Goal: Transaction & Acquisition: Purchase product/service

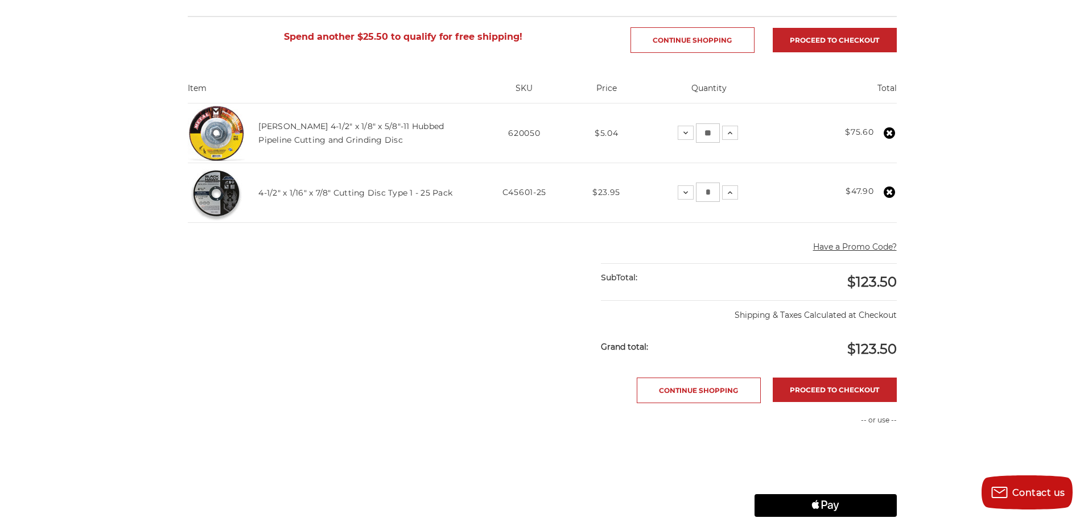
scroll to position [171, 0]
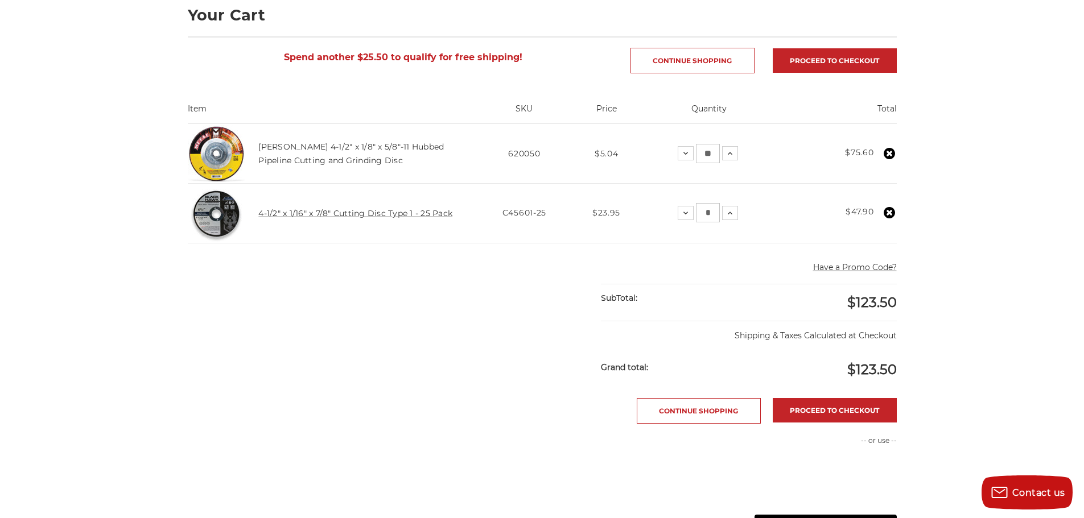
click at [303, 214] on link "4-1/2" x 1/16" x 7/8" Cutting Disc Type 1 - 25 Pack" at bounding box center [355, 213] width 194 height 10
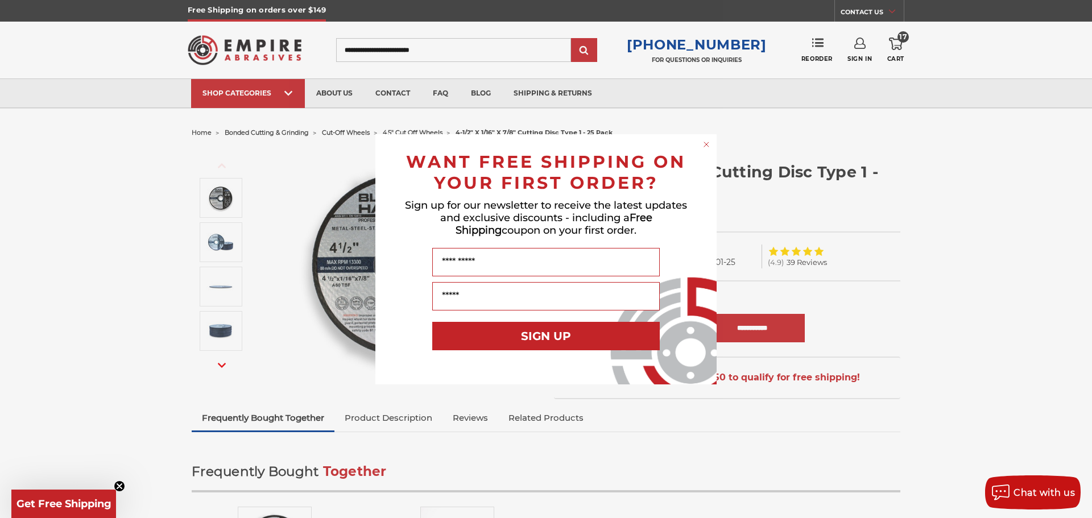
click at [703, 146] on circle "Close dialog" at bounding box center [706, 144] width 11 height 11
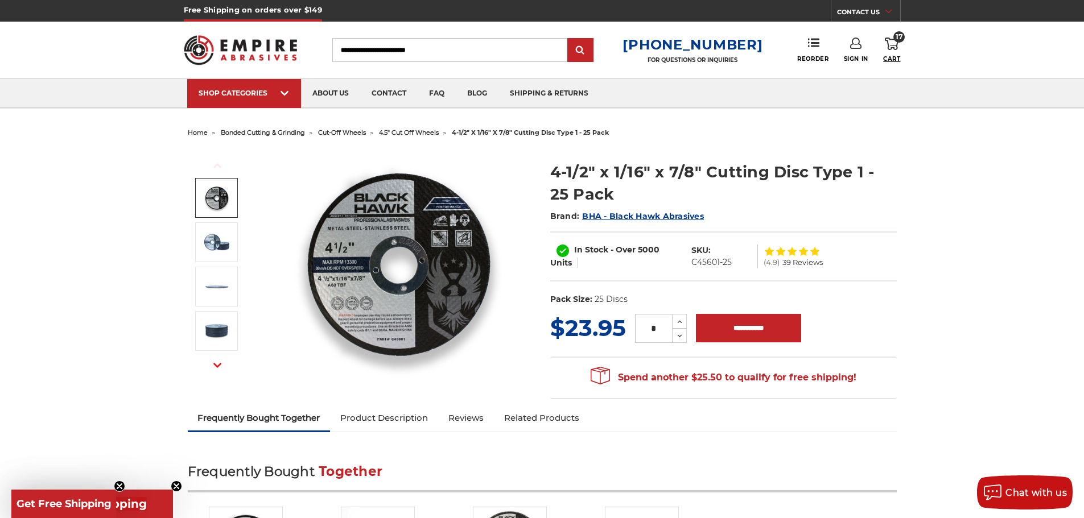
click at [883, 56] on span "Cart" at bounding box center [891, 58] width 17 height 7
click at [431, 51] on input "Search" at bounding box center [449, 50] width 235 height 24
click at [196, 131] on span "home" at bounding box center [198, 133] width 20 height 8
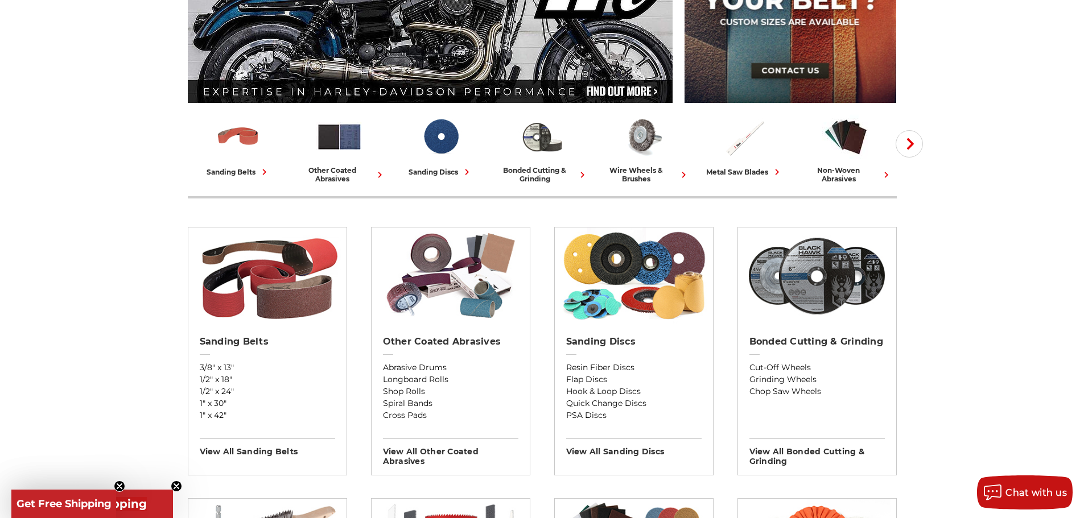
scroll to position [228, 0]
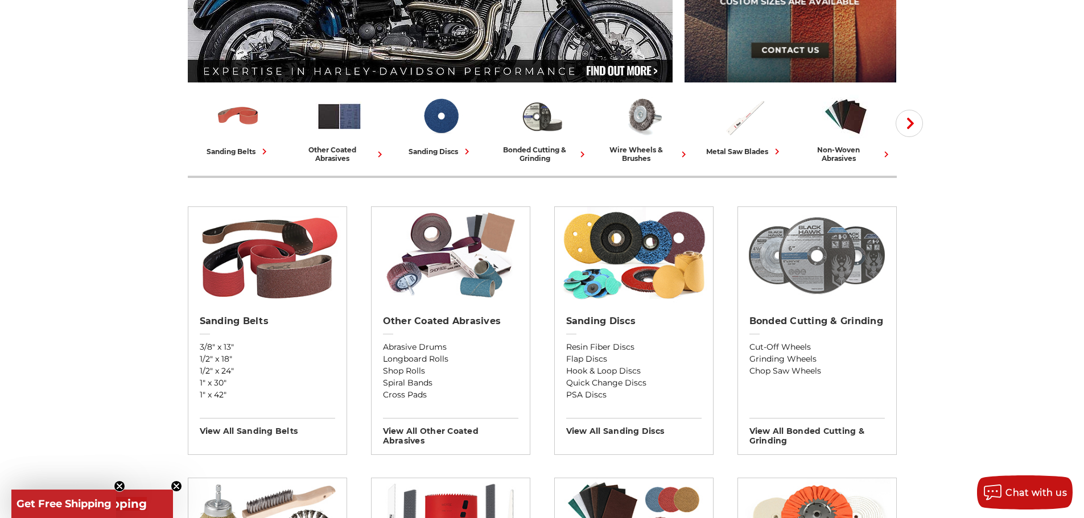
click at [852, 288] on img at bounding box center [816, 255] width 147 height 97
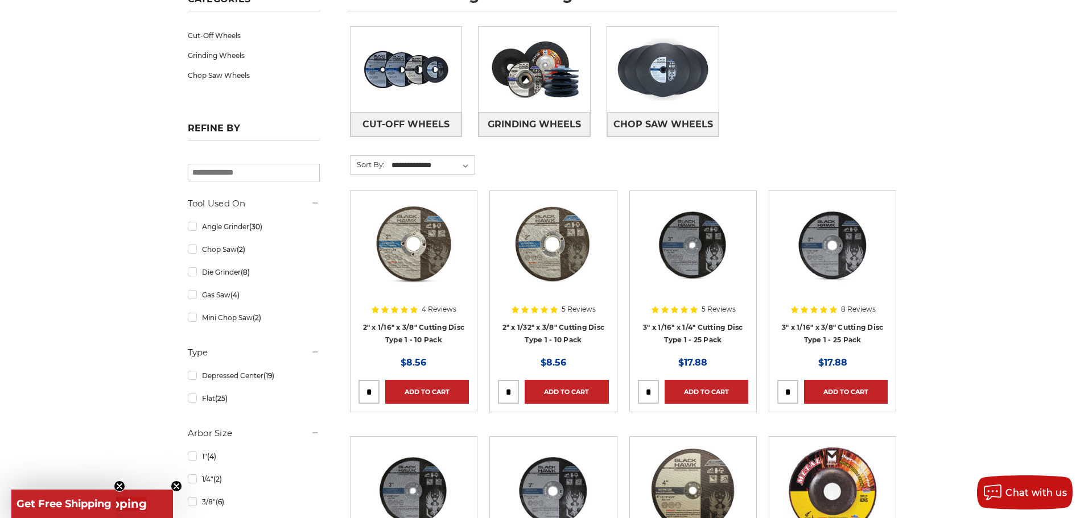
scroll to position [171, 0]
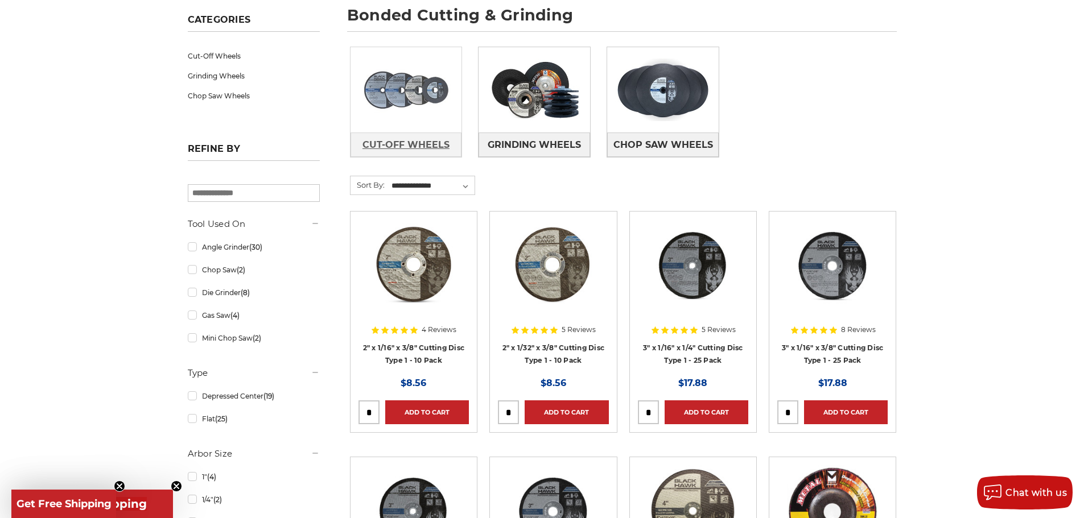
click at [401, 133] on link "Cut-Off Wheels" at bounding box center [406, 145] width 112 height 24
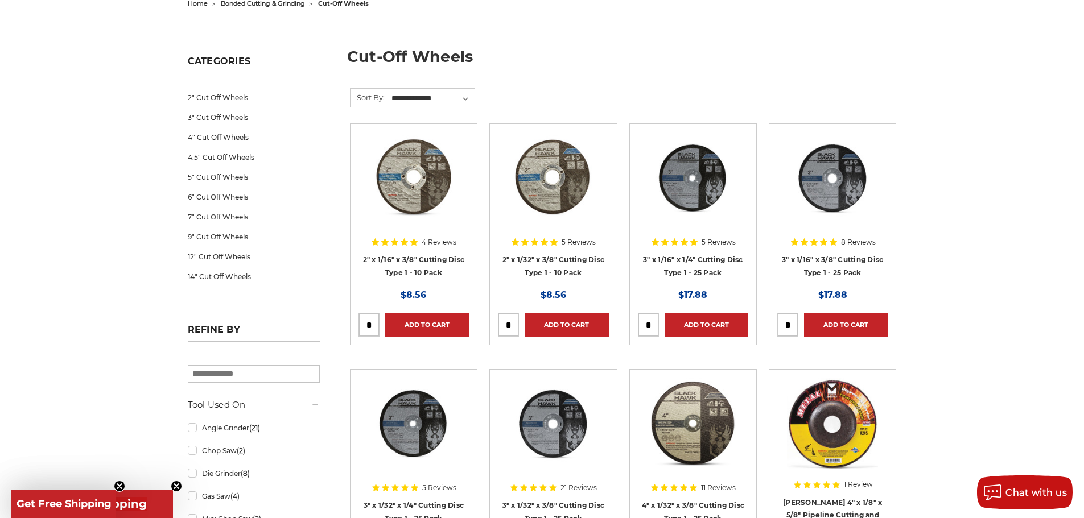
scroll to position [114, 0]
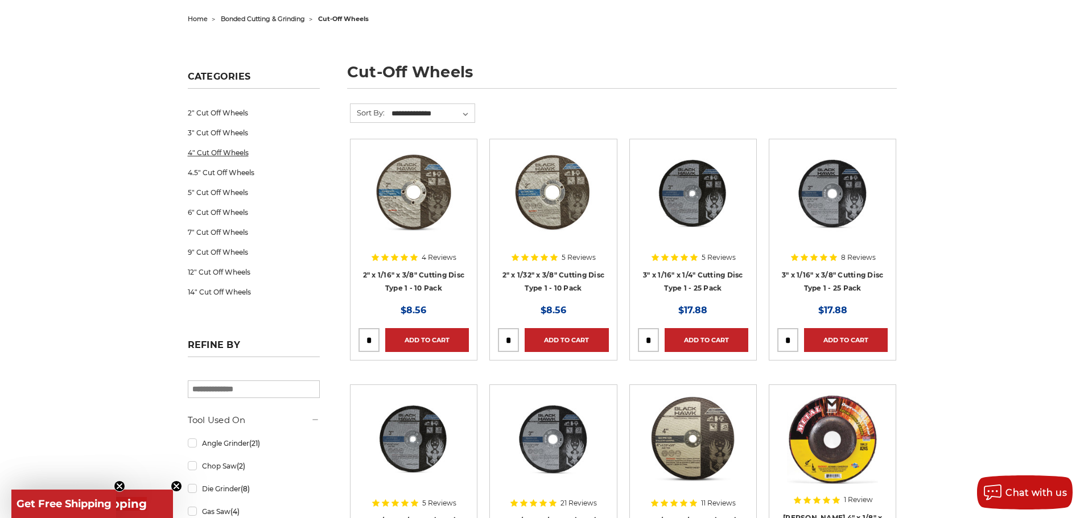
click at [236, 153] on link "4" Cut Off Wheels" at bounding box center [254, 153] width 132 height 20
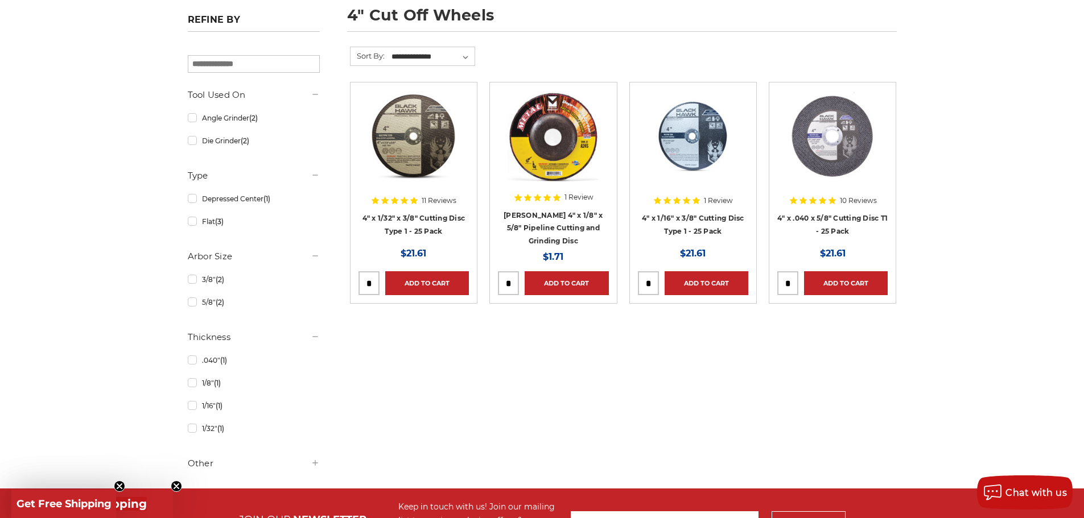
scroll to position [228, 0]
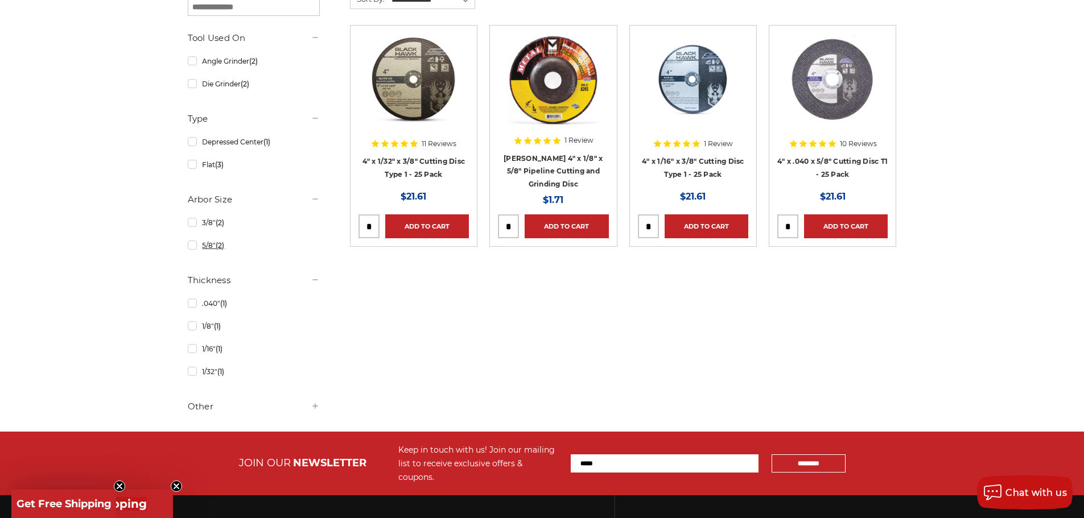
click at [213, 253] on link "5/8" (2)" at bounding box center [254, 246] width 132 height 20
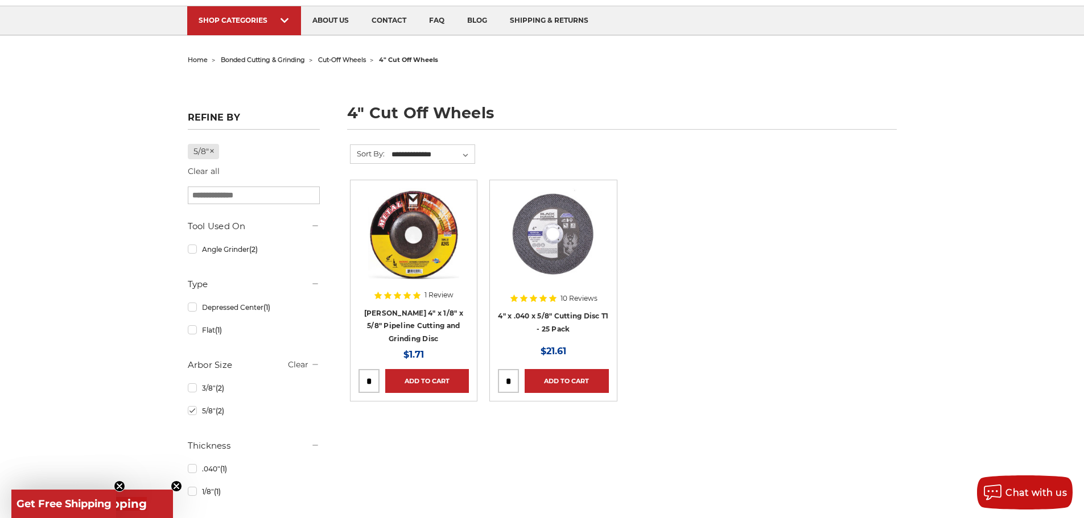
scroll to position [171, 0]
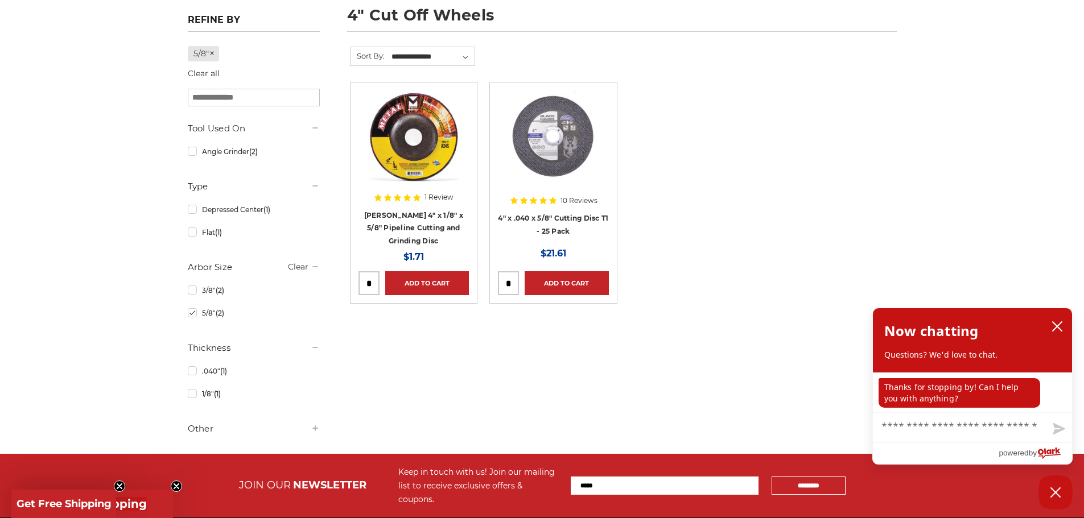
click at [568, 138] on img at bounding box center [552, 135] width 91 height 91
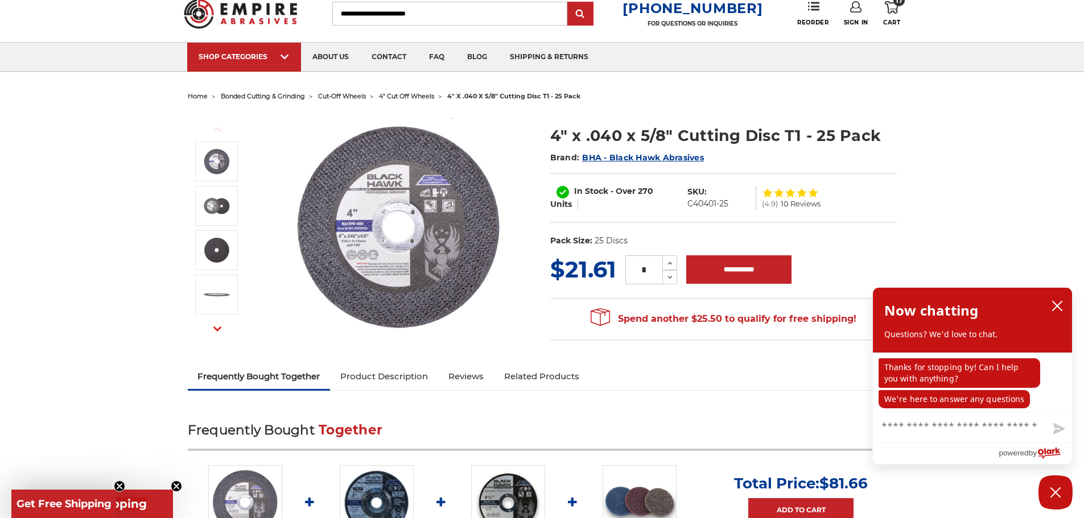
scroll to position [57, 0]
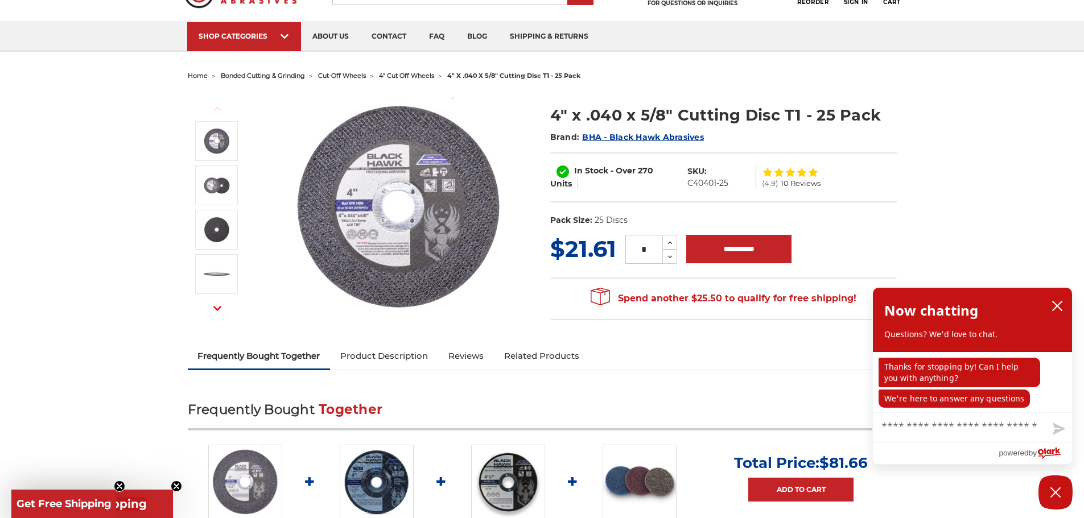
click at [562, 117] on h1 "4" x .040 x 5/8" Cutting Disc T1 - 25 Pack" at bounding box center [723, 115] width 346 height 22
click at [443, 199] on img at bounding box center [399, 206] width 228 height 228
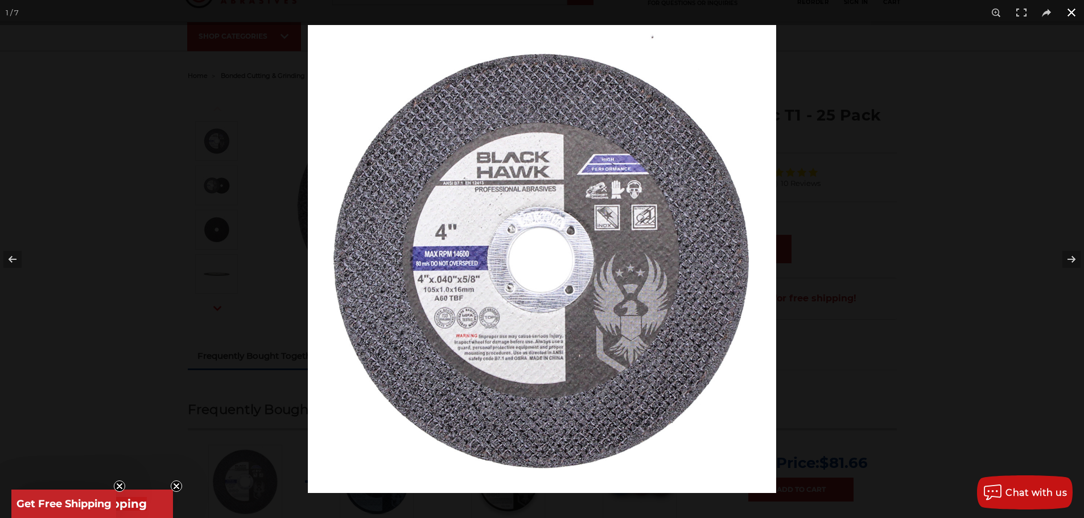
click at [196, 231] on div at bounding box center [542, 259] width 1084 height 518
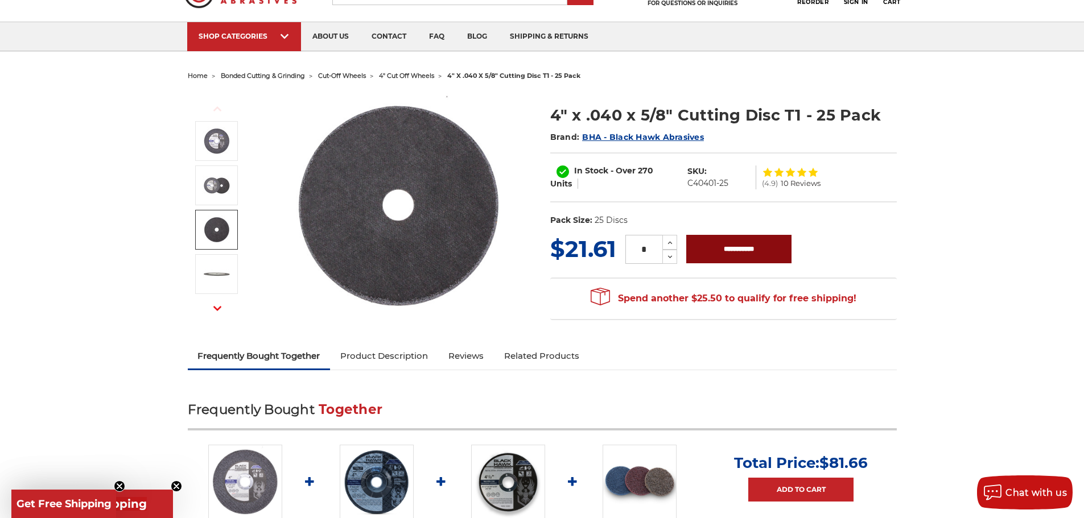
click at [720, 247] on input "**********" at bounding box center [738, 249] width 105 height 28
type input "**********"
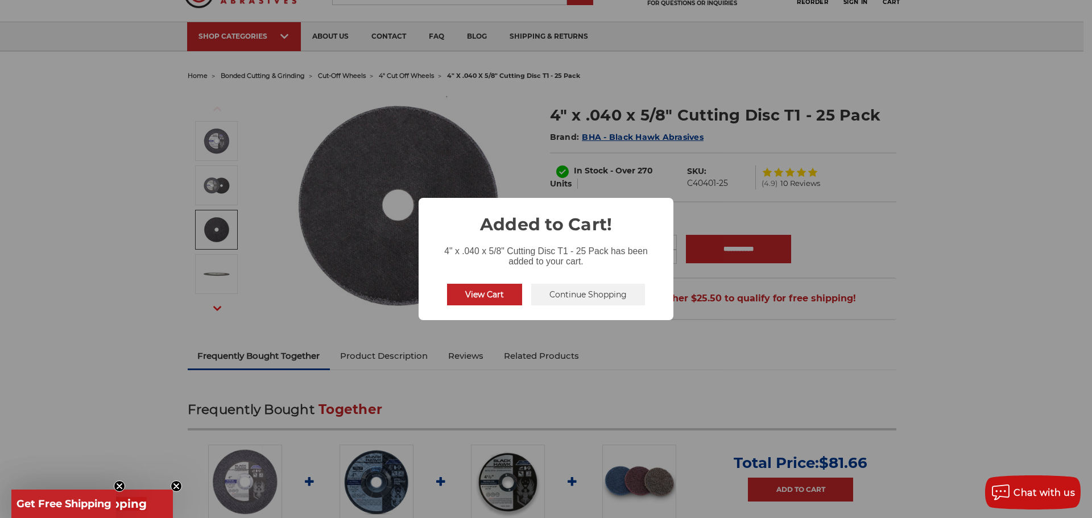
click at [565, 289] on button "Continue Shopping" at bounding box center [588, 295] width 114 height 22
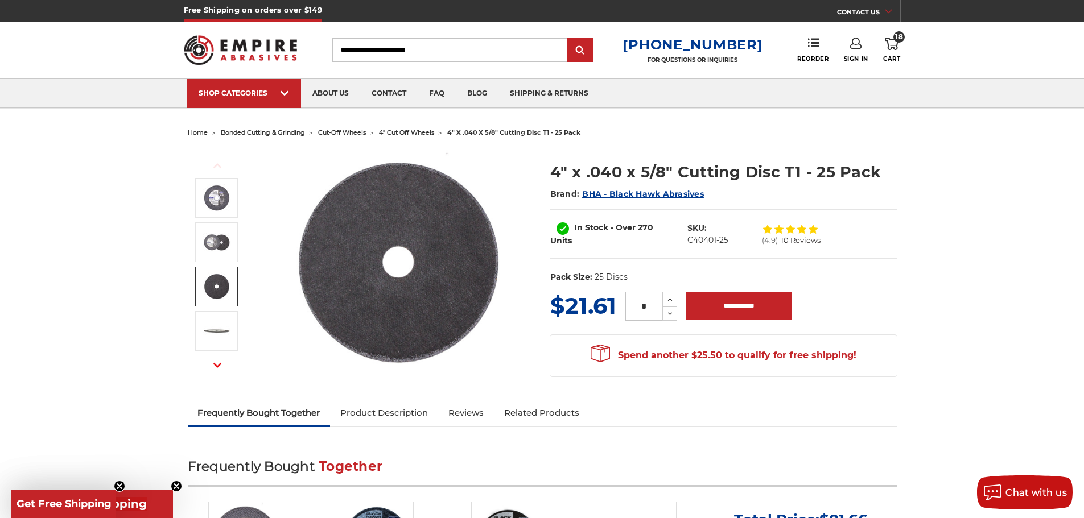
click at [195, 137] on li "home" at bounding box center [198, 133] width 20 height 16
click at [197, 134] on span "home" at bounding box center [198, 133] width 20 height 8
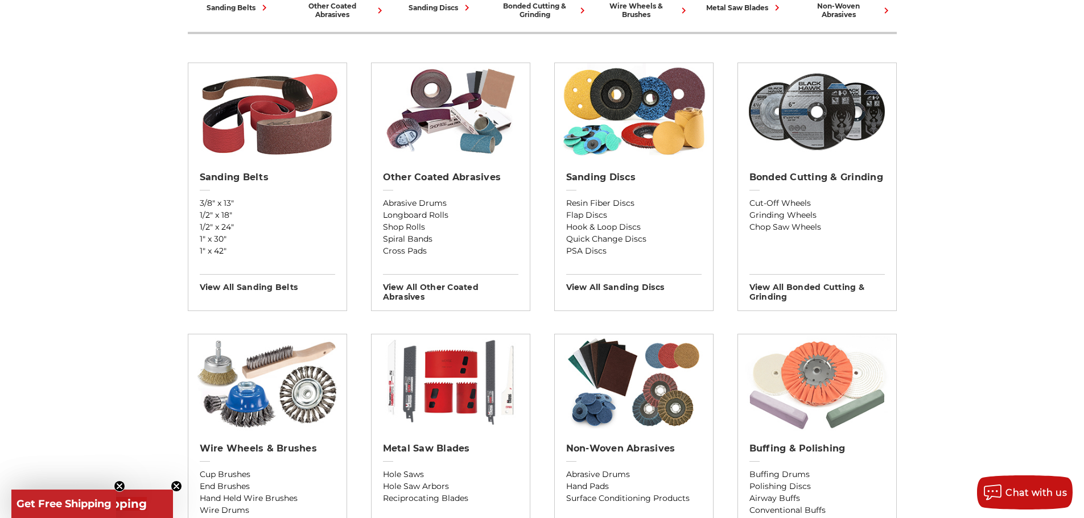
scroll to position [398, 0]
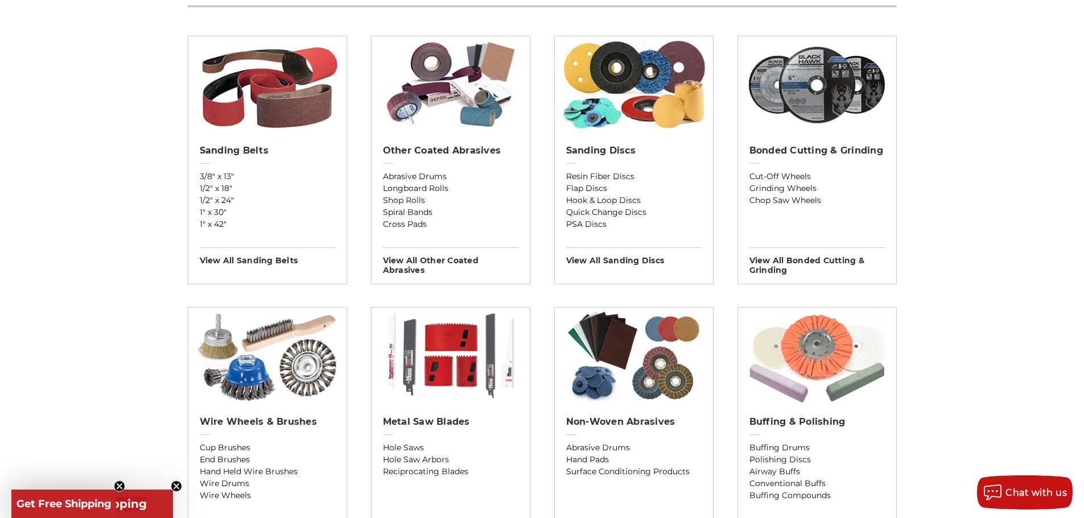
click at [840, 377] on img at bounding box center [816, 356] width 147 height 97
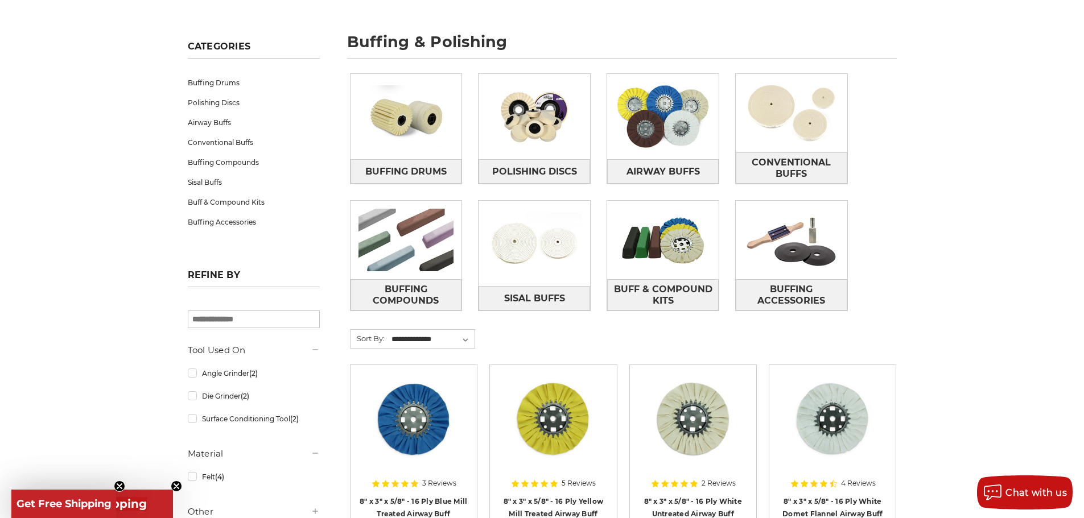
scroll to position [114, 0]
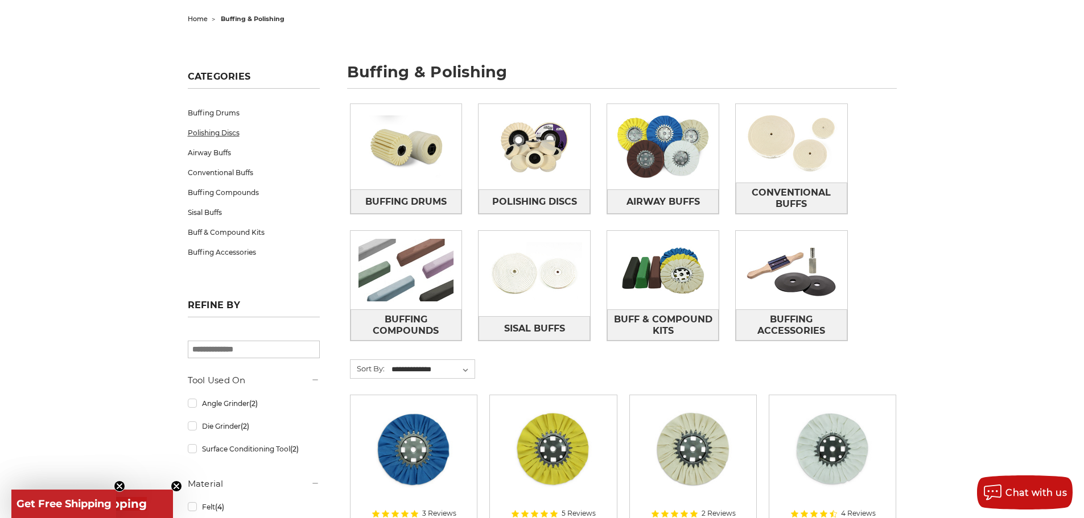
click at [230, 129] on link "Polishing Discs" at bounding box center [254, 133] width 132 height 20
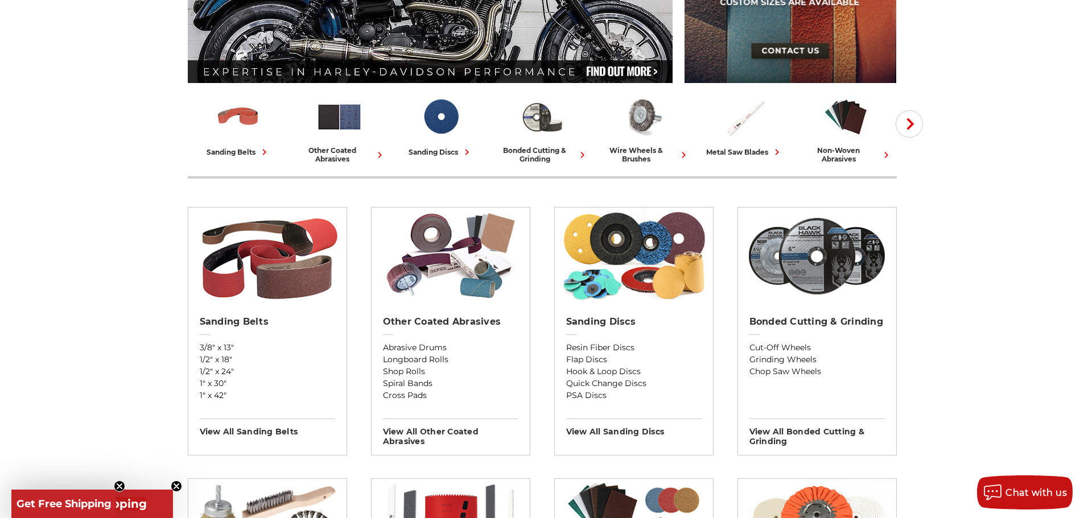
scroll to position [228, 0]
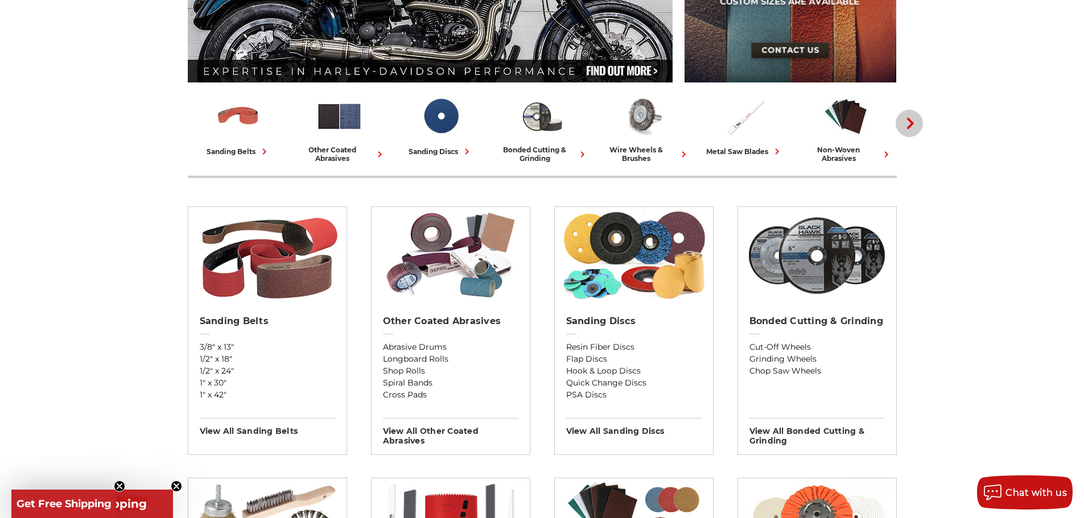
click at [902, 118] on button "Next" at bounding box center [908, 123] width 27 height 27
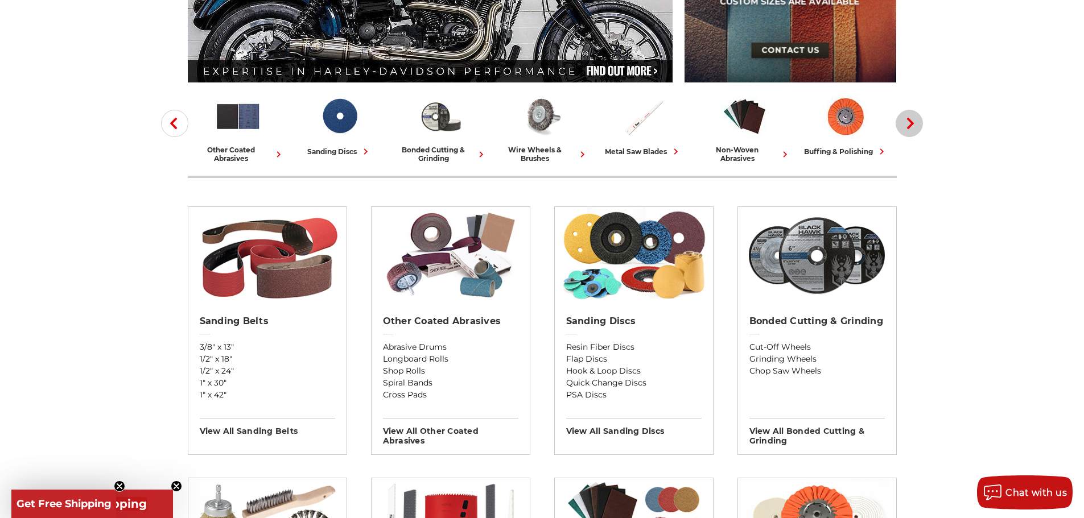
click at [902, 118] on button "Next" at bounding box center [908, 123] width 27 height 27
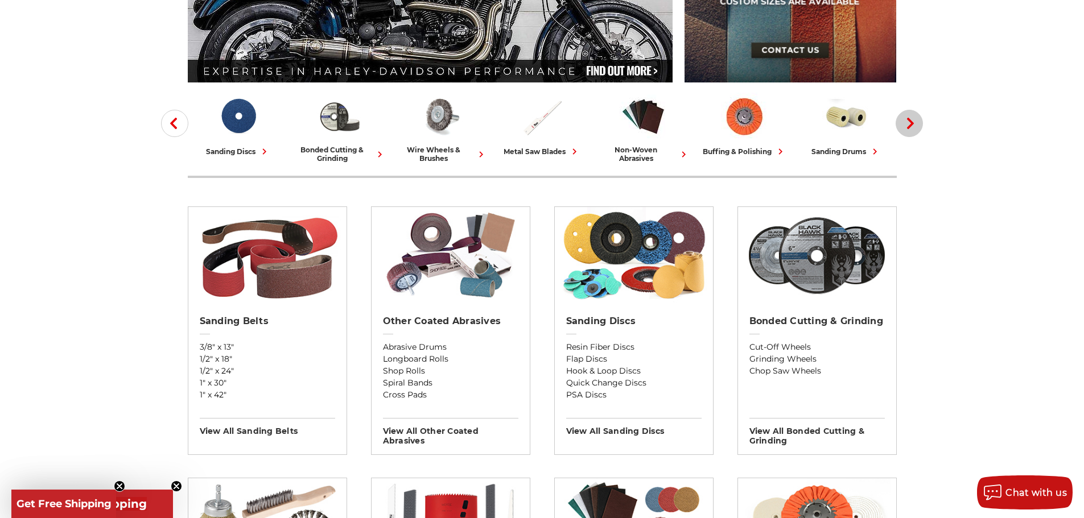
click at [902, 118] on button "Next" at bounding box center [908, 123] width 27 height 27
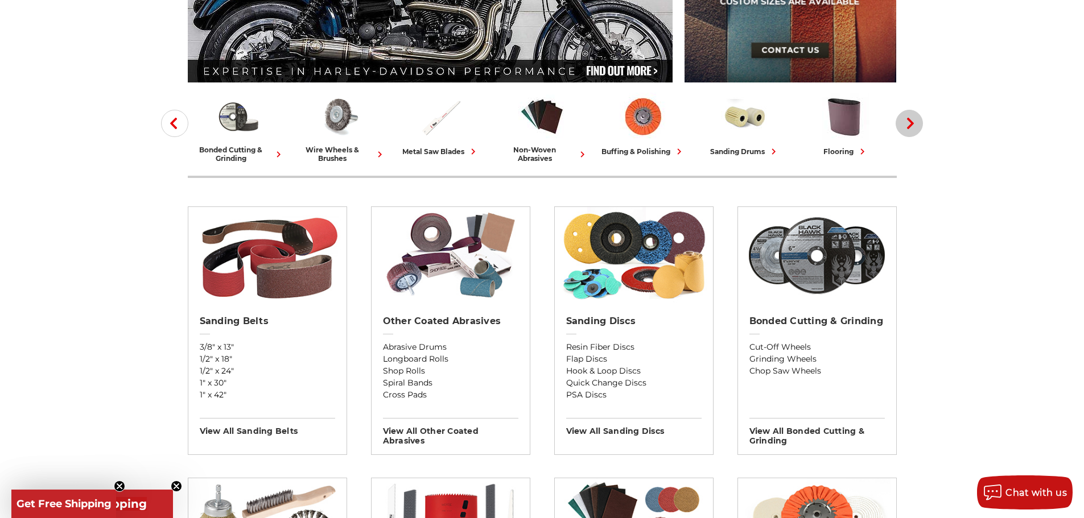
click at [902, 118] on button "Next" at bounding box center [908, 123] width 27 height 27
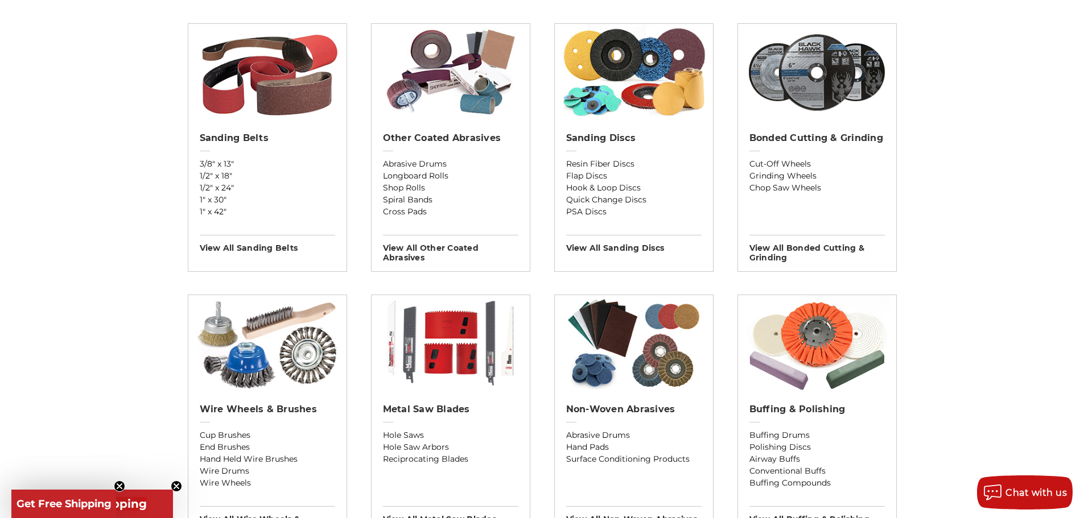
scroll to position [455, 0]
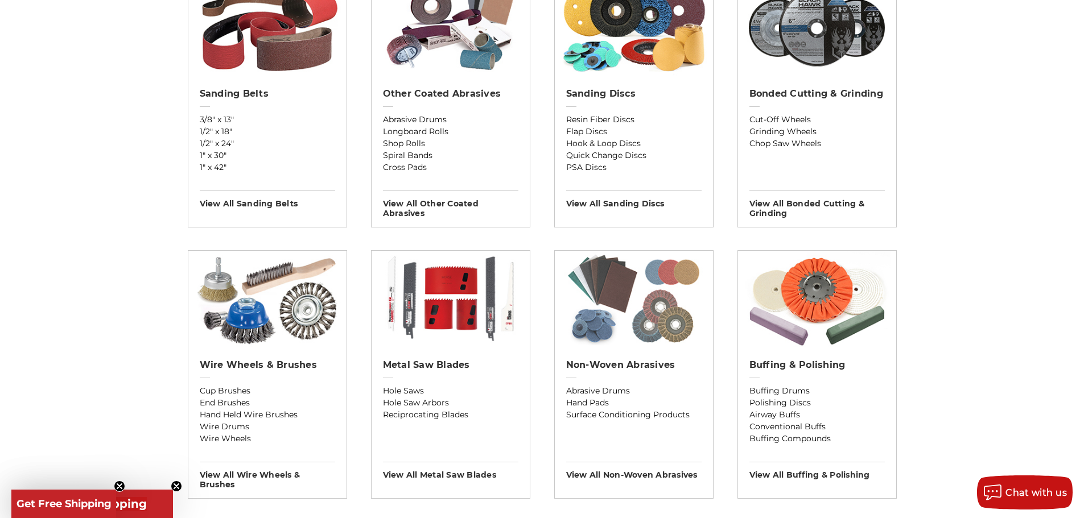
click at [650, 295] on img at bounding box center [633, 299] width 147 height 97
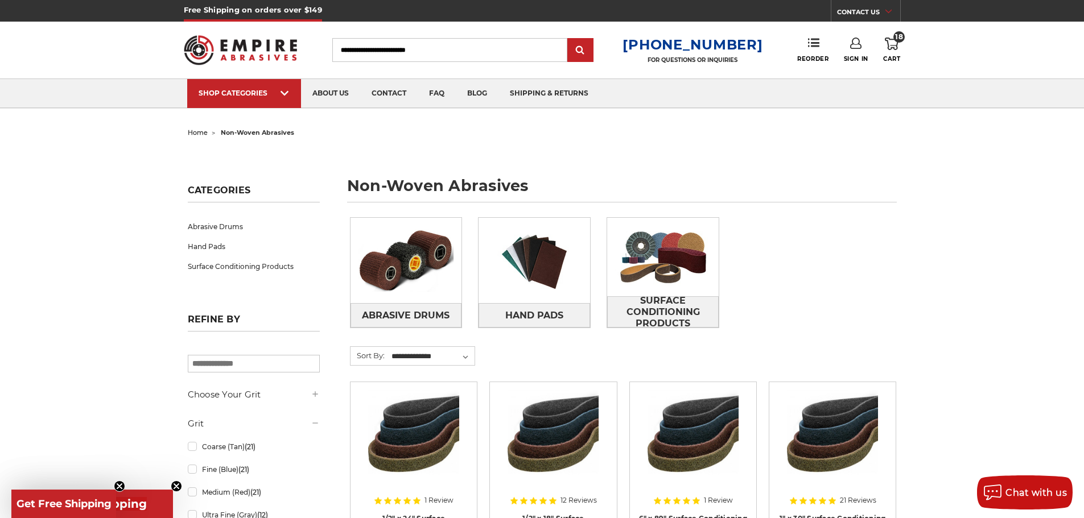
click at [895, 49] on use at bounding box center [892, 44] width 14 height 13
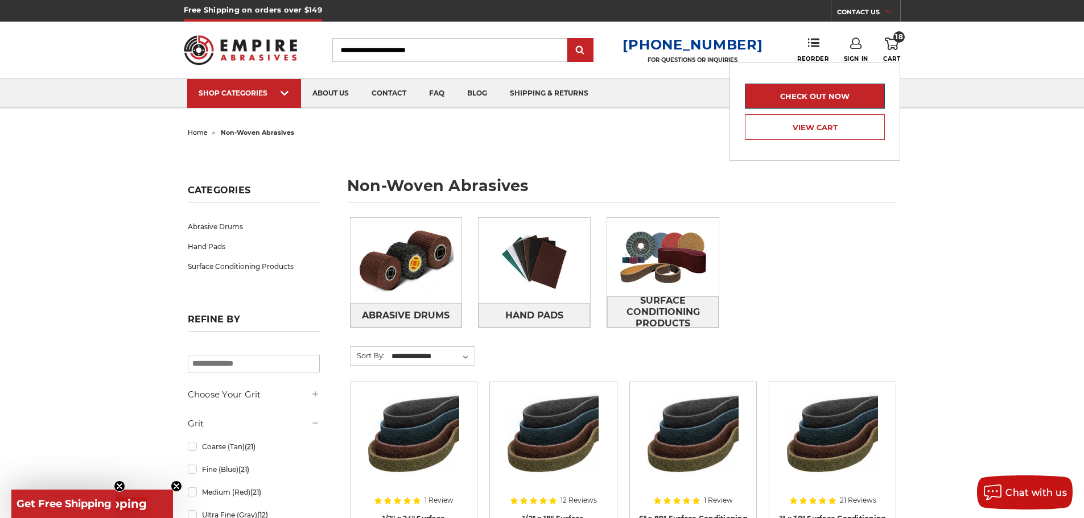
click at [835, 92] on link "Check out now" at bounding box center [815, 96] width 140 height 25
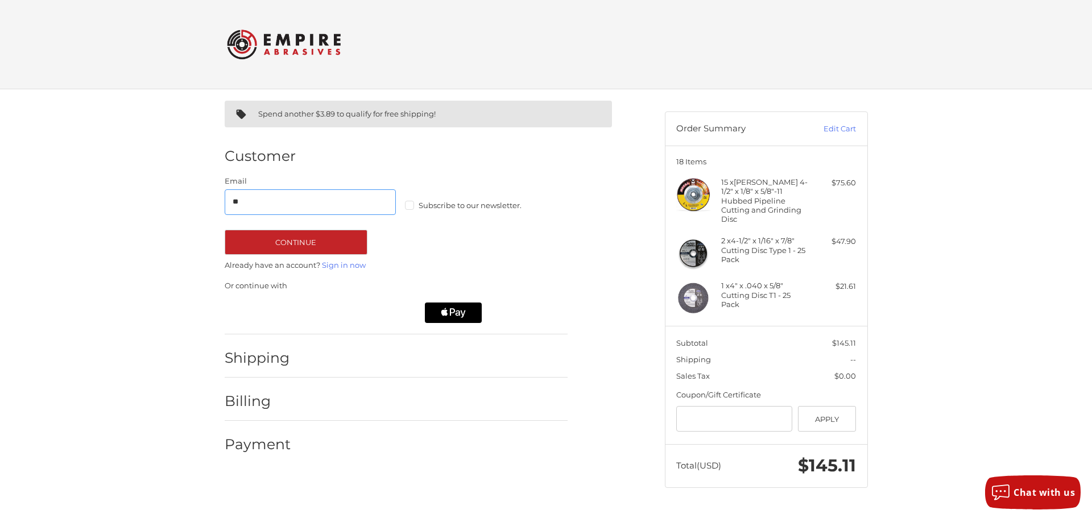
type input "**********"
click at [323, 247] on button "Continue" at bounding box center [296, 242] width 143 height 25
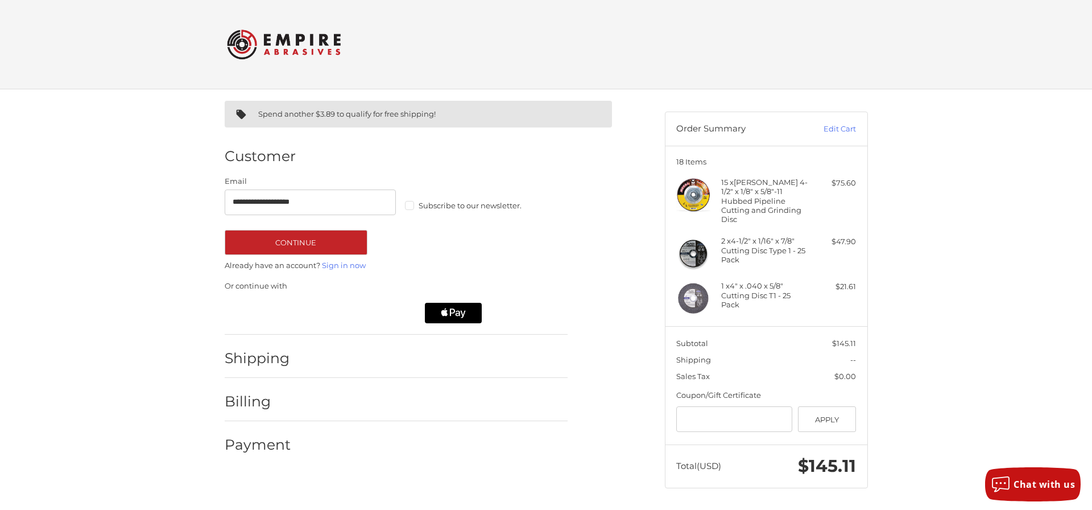
select select "**"
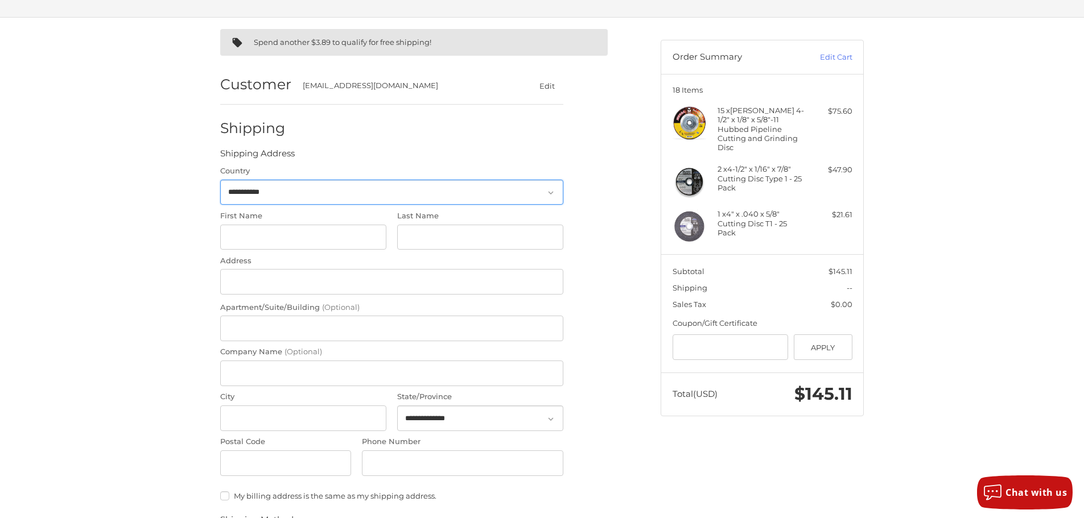
scroll to position [72, 0]
click at [284, 243] on input "First Name" at bounding box center [303, 237] width 166 height 26
type input "*****"
type input "******"
click at [292, 275] on input "Address" at bounding box center [391, 282] width 343 height 26
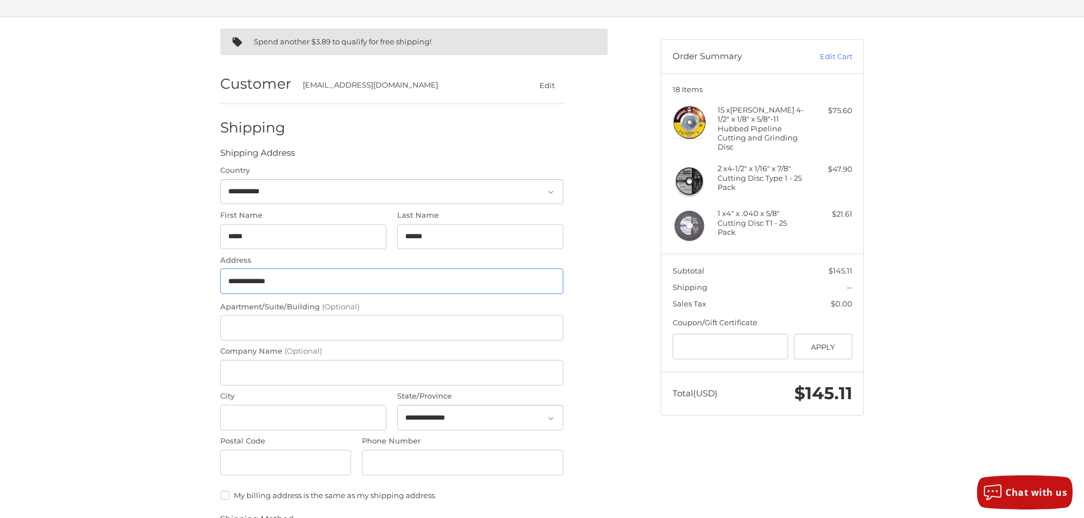
type input "**********"
click at [248, 381] on input "Company Name (Optional)" at bounding box center [391, 373] width 343 height 26
type input "**********"
select select "**"
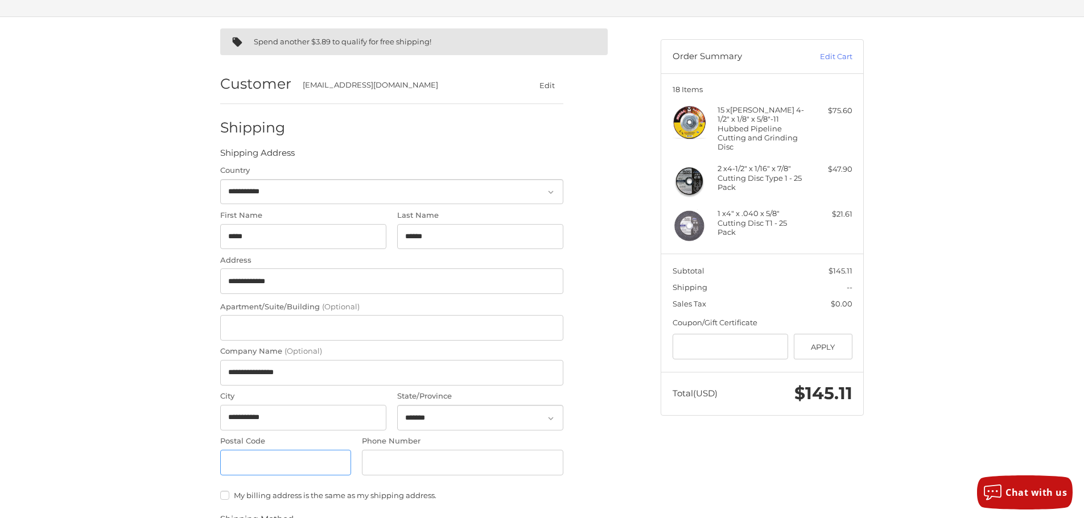
type input "**********"
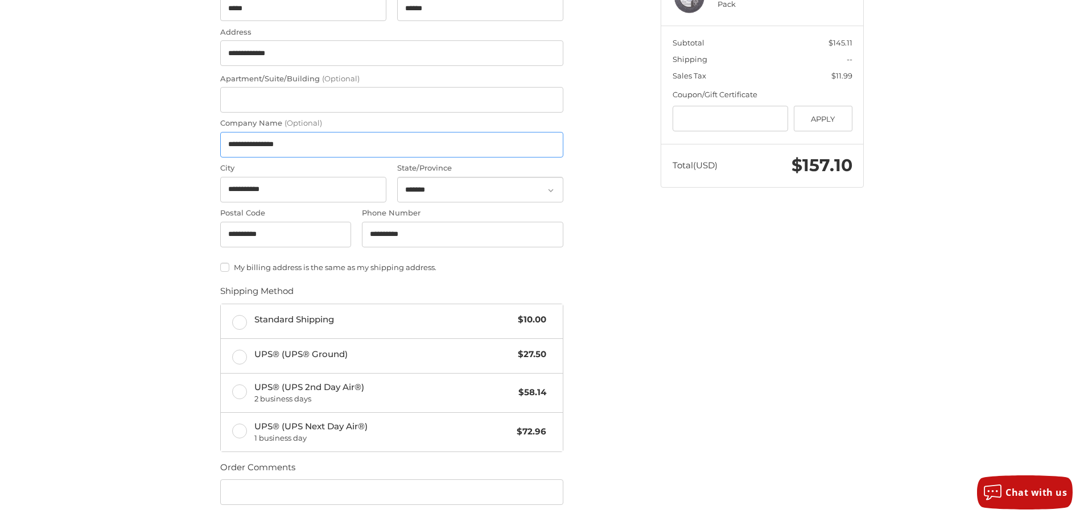
scroll to position [357, 0]
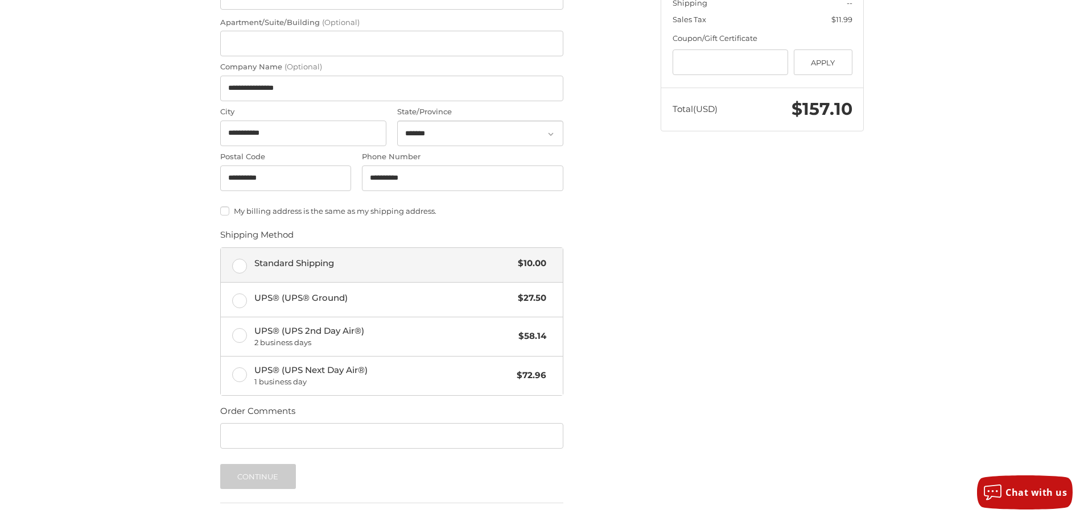
click at [349, 264] on span "Standard Shipping" at bounding box center [383, 263] width 258 height 13
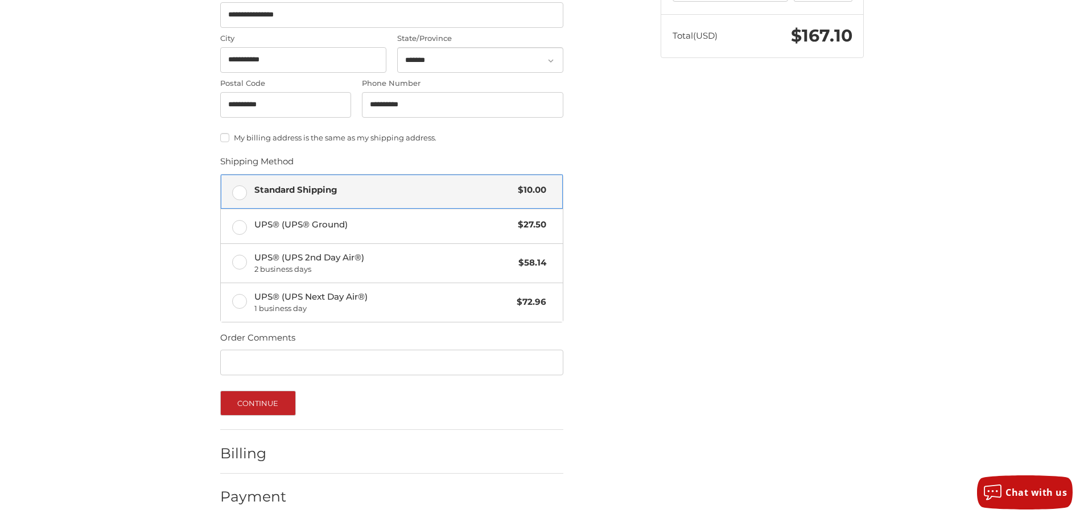
scroll to position [439, 0]
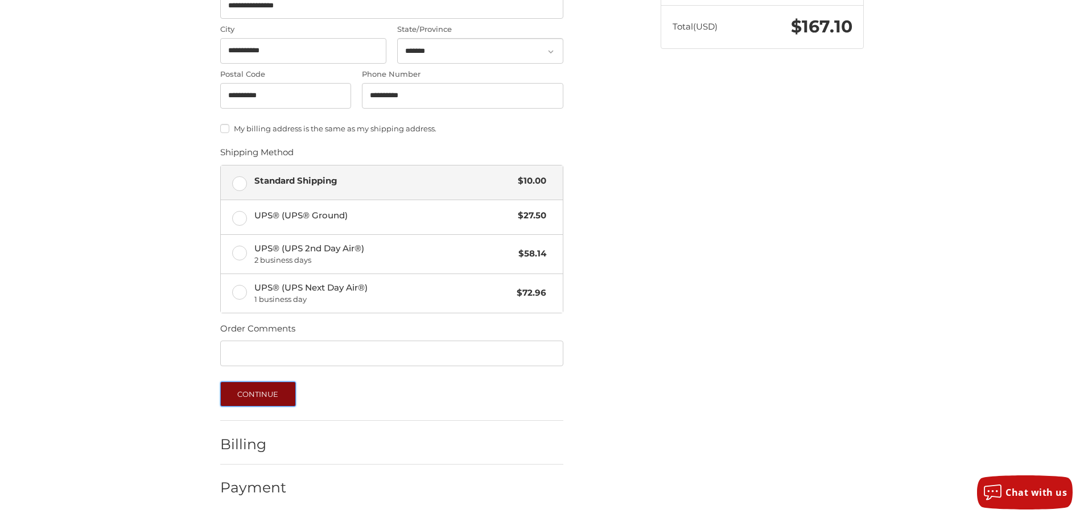
click at [245, 404] on button "Continue" at bounding box center [258, 394] width 76 height 25
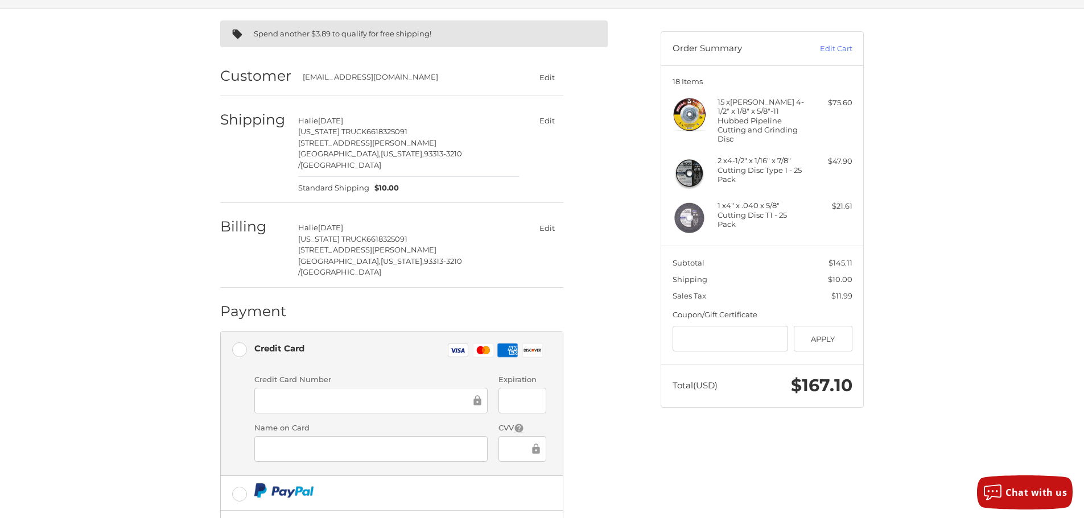
scroll to position [194, 0]
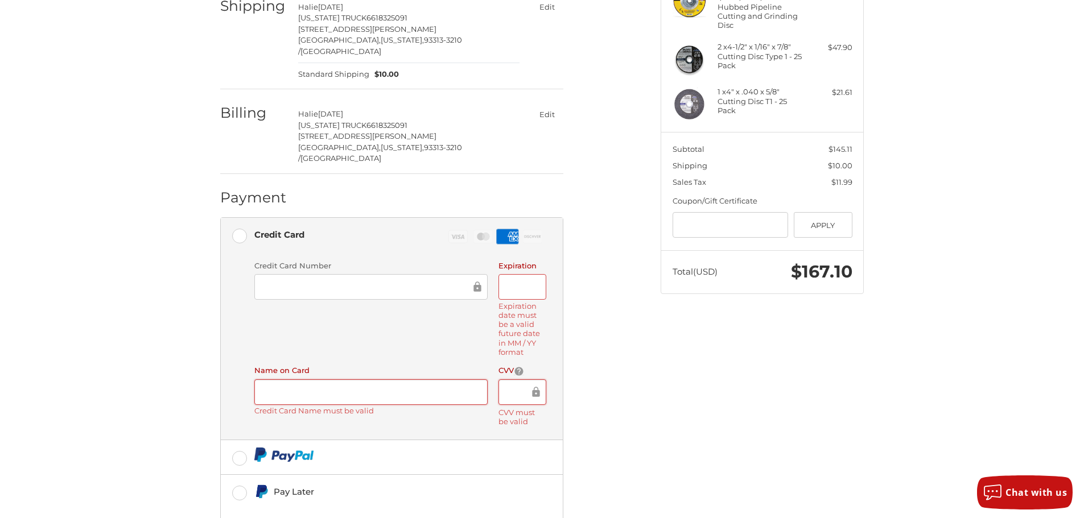
click at [517, 274] on div at bounding box center [521, 287] width 47 height 26
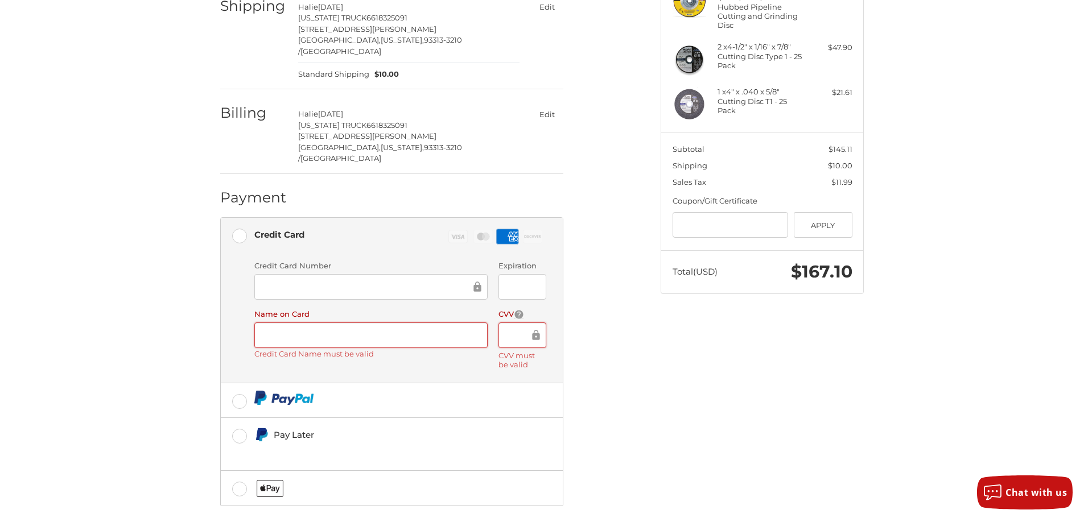
click at [437, 348] on li "Credit Card Name must be valid" at bounding box center [370, 354] width 233 height 12
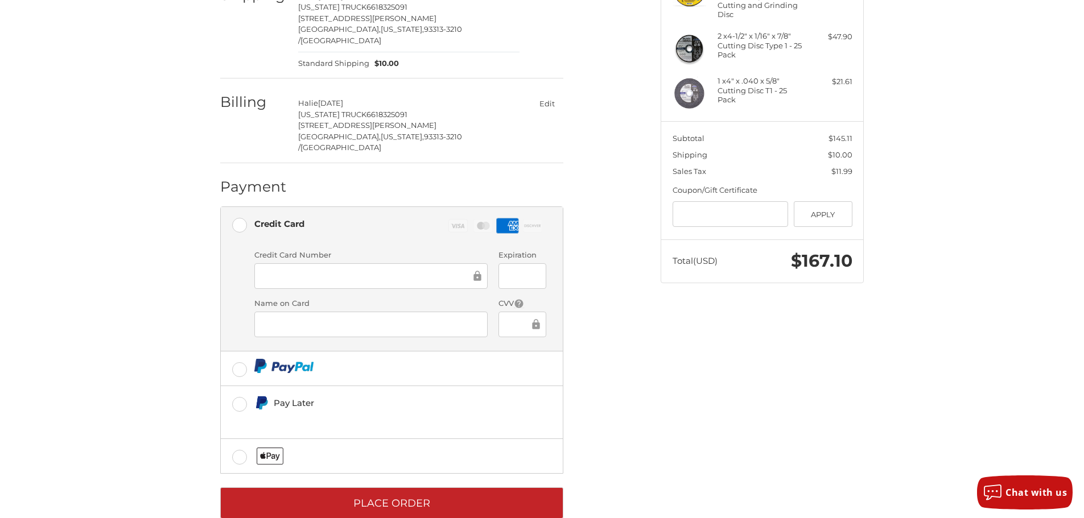
scroll to position [208, 0]
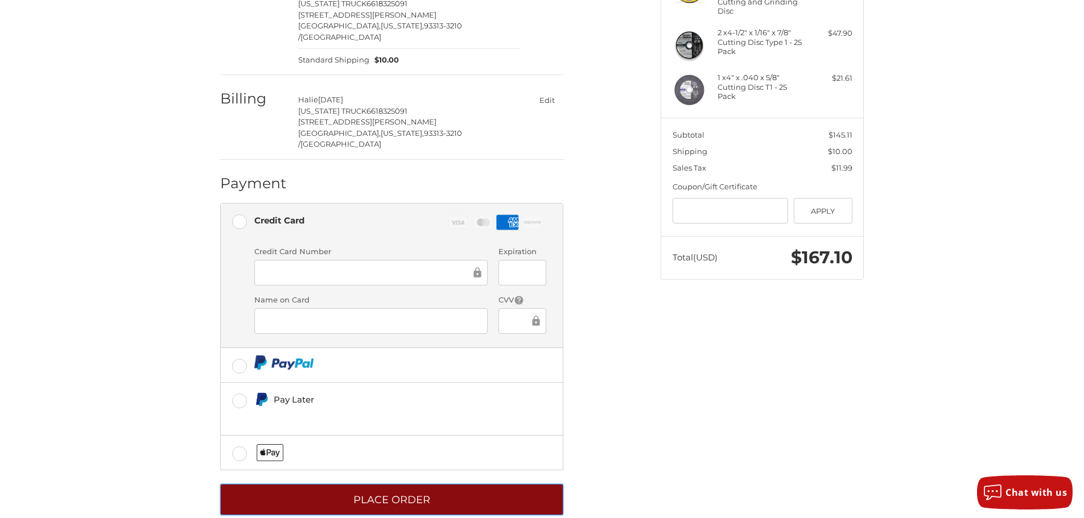
click at [477, 484] on button "Place Order" at bounding box center [391, 499] width 343 height 31
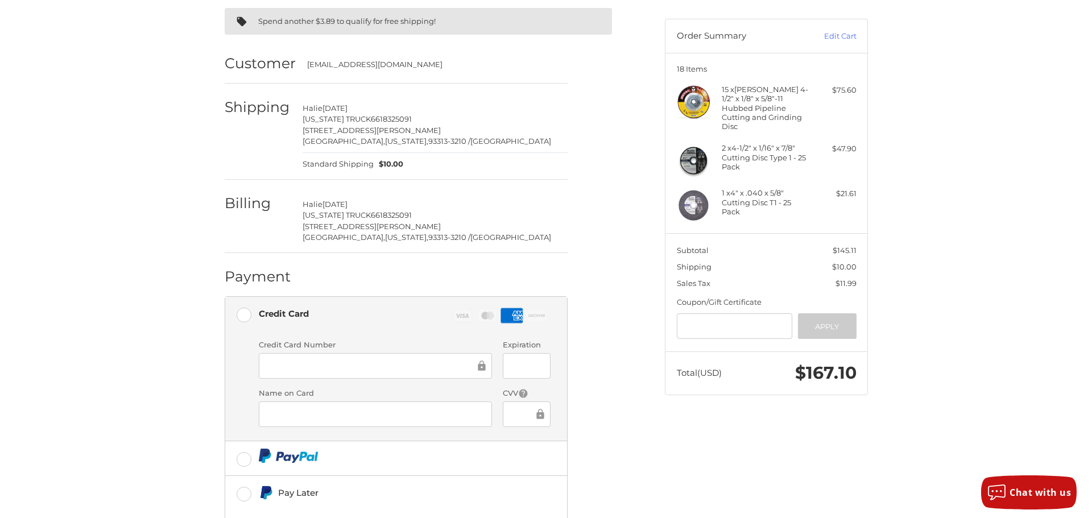
scroll to position [0, 0]
